Goal: Go to known website: Access a specific website the user already knows

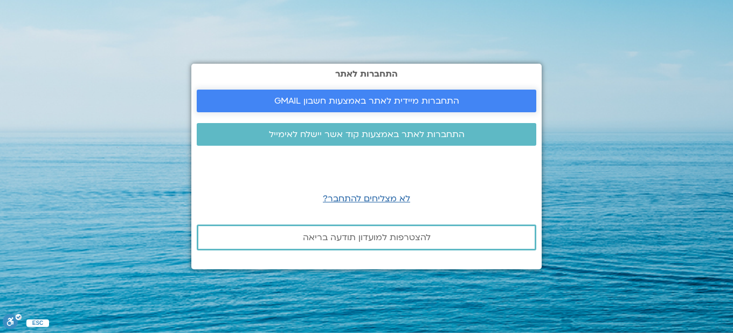
click at [365, 105] on span "התחברות מיידית לאתר באמצעות חשבון GMAIL" at bounding box center [366, 101] width 185 height 10
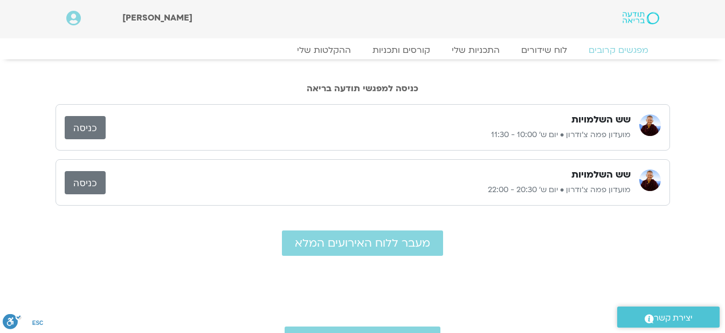
click at [82, 136] on link "כניסה" at bounding box center [85, 127] width 41 height 23
